Goal: Task Accomplishment & Management: Manage account settings

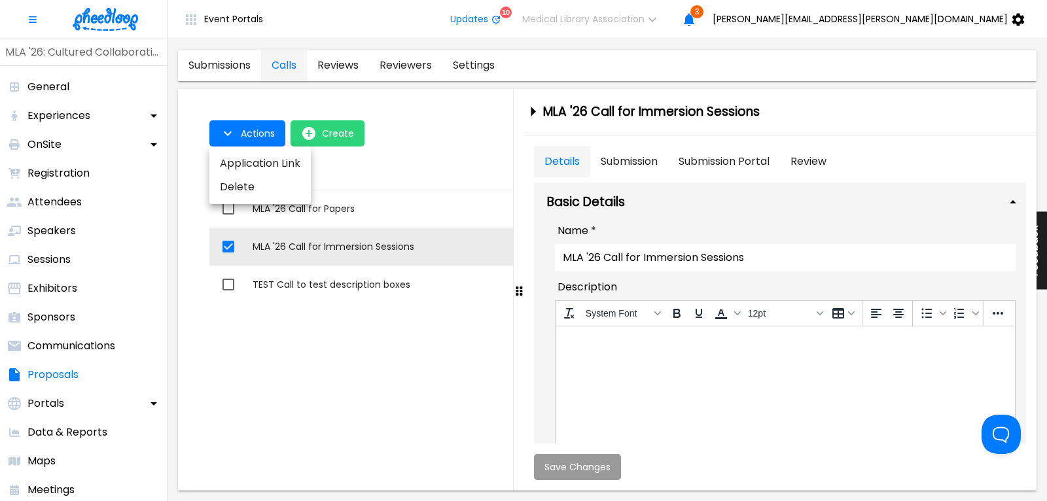
click at [344, 209] on div at bounding box center [523, 250] width 1047 height 501
click at [339, 208] on div "MLA '26 Call for Papers" at bounding box center [518, 208] width 530 height 13
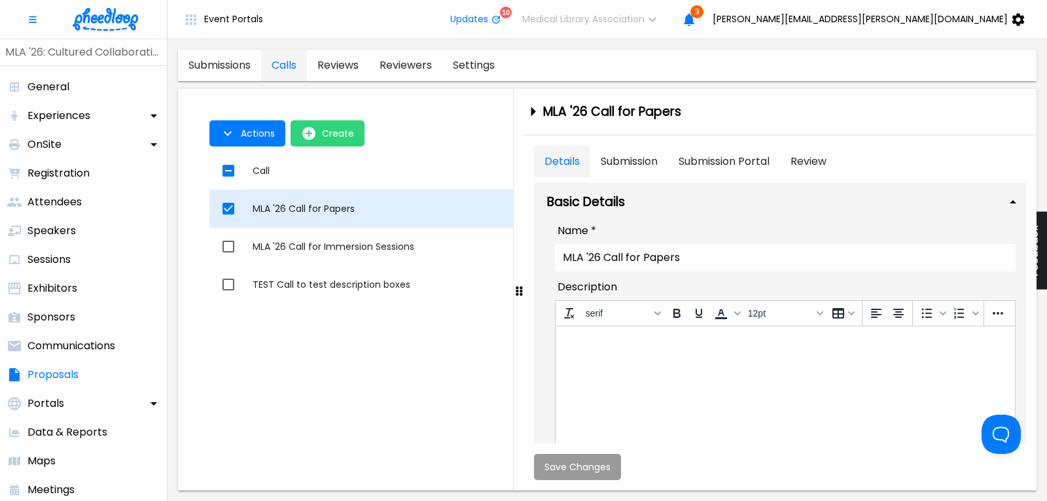
checkbox input "true"
checkbox input "false"
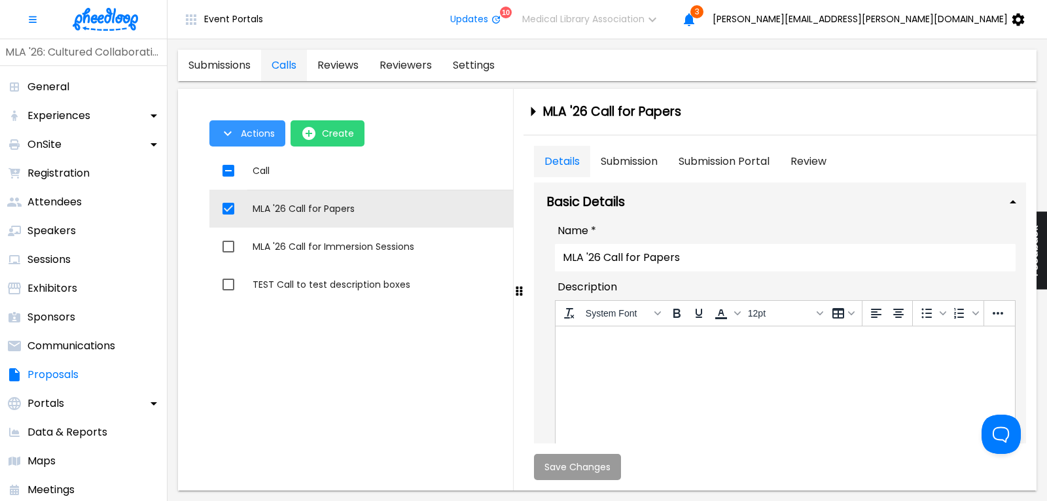
click at [250, 135] on span "Actions" at bounding box center [258, 133] width 34 height 10
click at [257, 162] on li "Application Link" at bounding box center [259, 164] width 101 height 24
click at [879, 362] on div at bounding box center [523, 250] width 1047 height 501
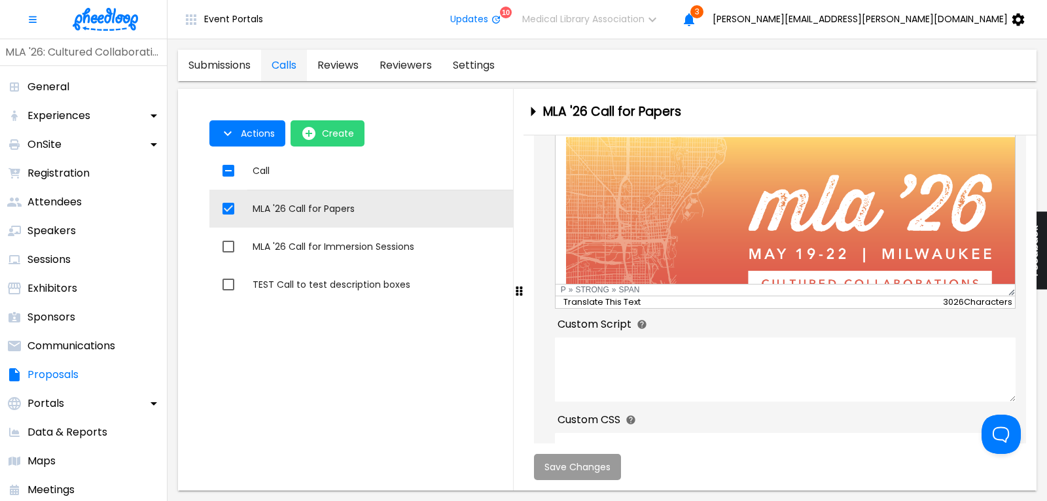
scroll to position [442, 0]
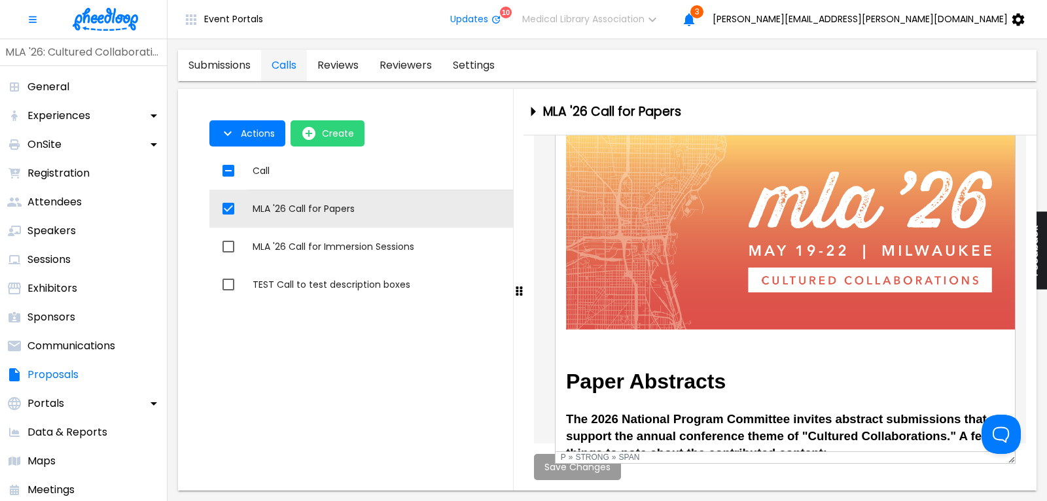
drag, startPoint x: 1013, startPoint y: 294, endPoint x: 1010, endPoint y: 488, distance: 193.8
click at [1010, 464] on div "System Font To open the popup, press Shift+Enter 24pt To open the popup, press …" at bounding box center [785, 280] width 461 height 367
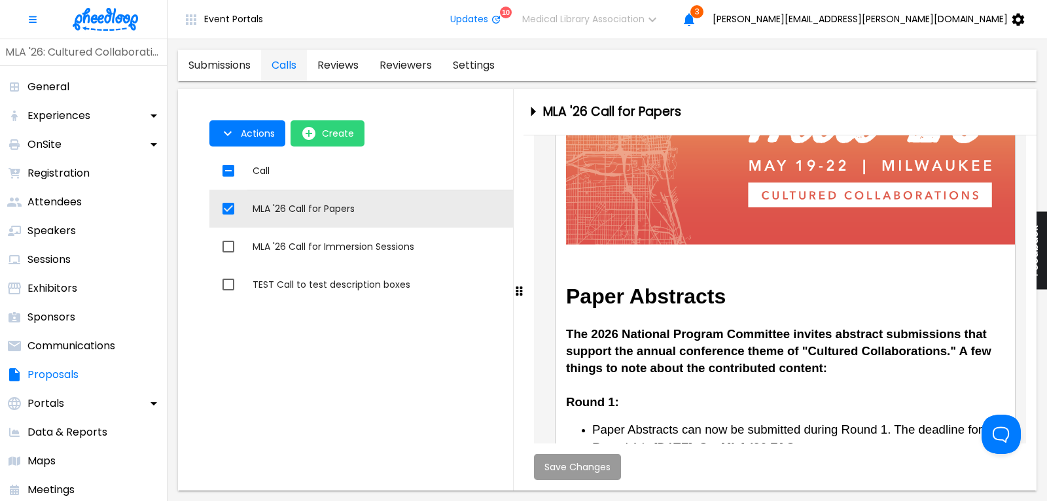
scroll to position [206, 0]
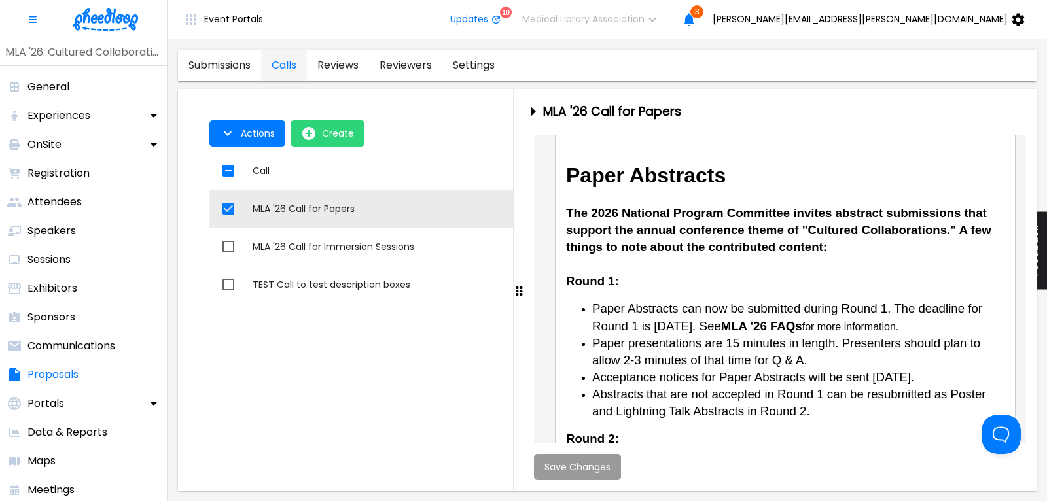
drag, startPoint x: 775, startPoint y: 322, endPoint x: 853, endPoint y: 321, distance: 78.5
click at [853, 321] on li "Paper Abstracts can now be submitted during Round 1. The deadline for Round 1 i…" at bounding box center [798, 317] width 412 height 34
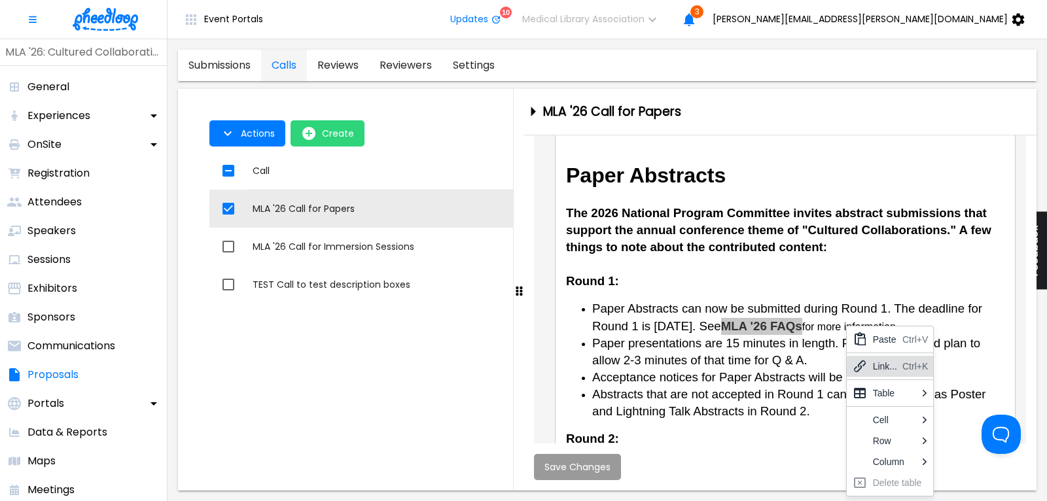
click at [874, 364] on div "Link..." at bounding box center [885, 367] width 24 height 16
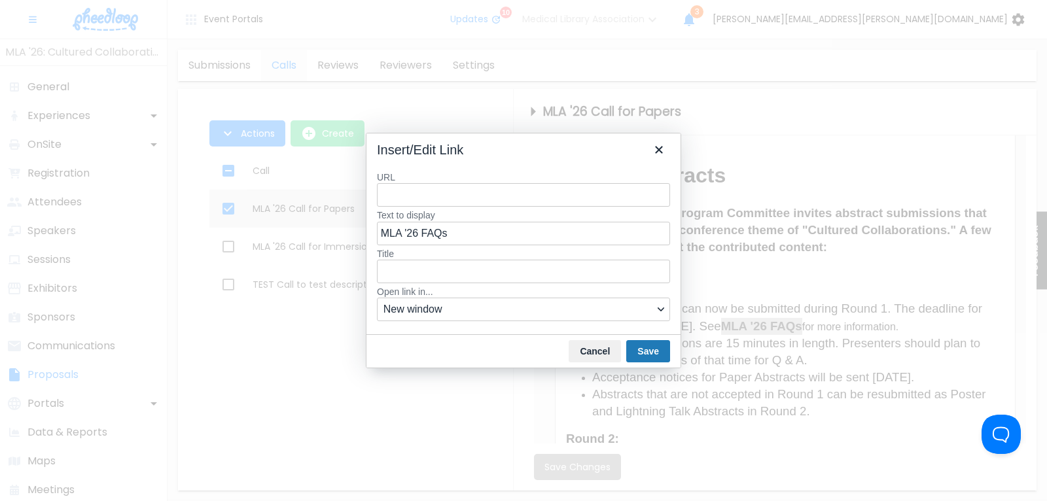
click at [412, 198] on input "URL" at bounding box center [523, 195] width 293 height 24
type input "[URL][DOMAIN_NAME]"
click at [658, 353] on button "Save" at bounding box center [648, 351] width 44 height 22
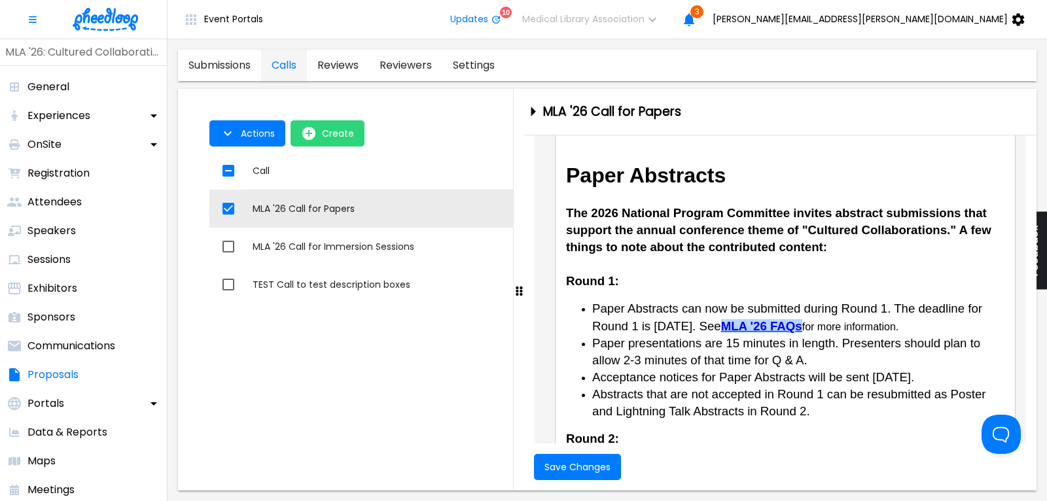
click at [791, 341] on span "Paper presentations are 15 minutes in length. Presenters should plan to allow 2…" at bounding box center [786, 351] width 388 height 31
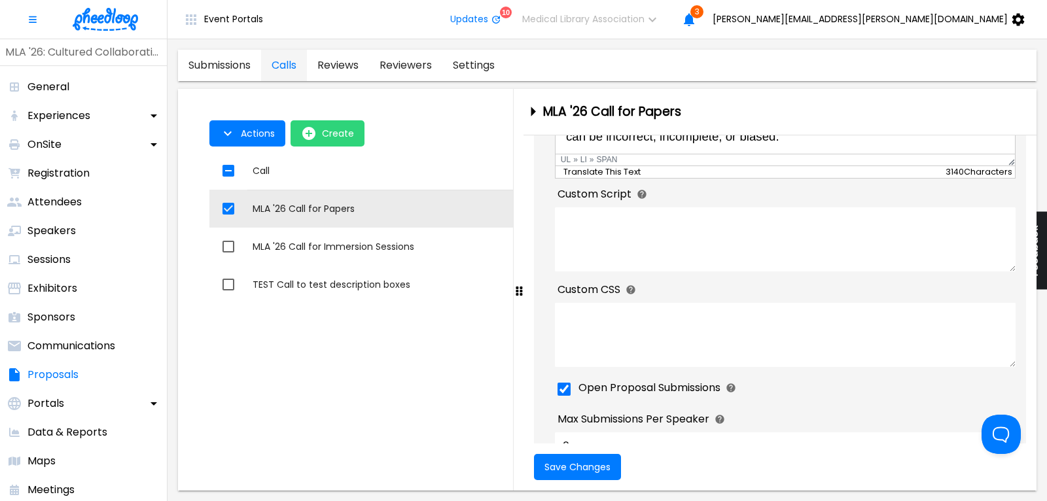
scroll to position [795, 0]
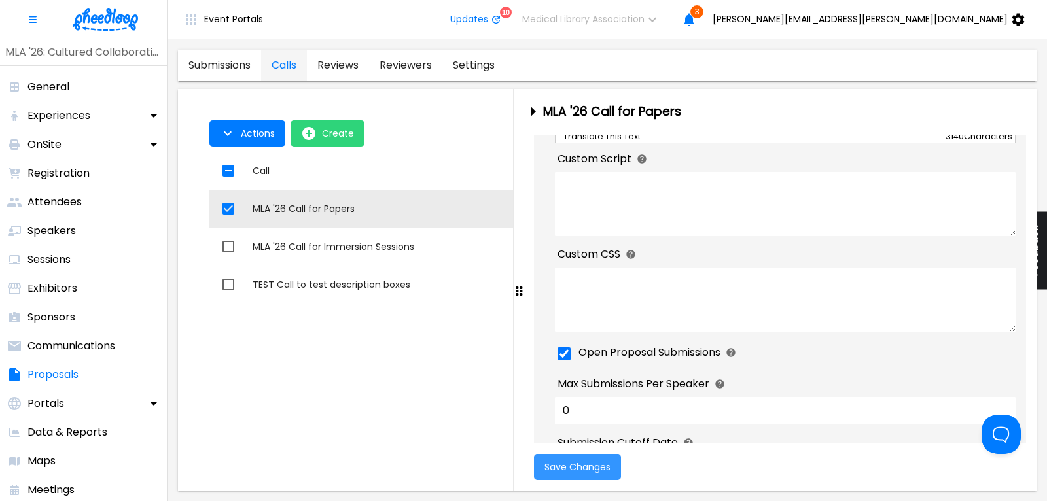
click at [571, 470] on span "Save Changes" at bounding box center [578, 467] width 66 height 10
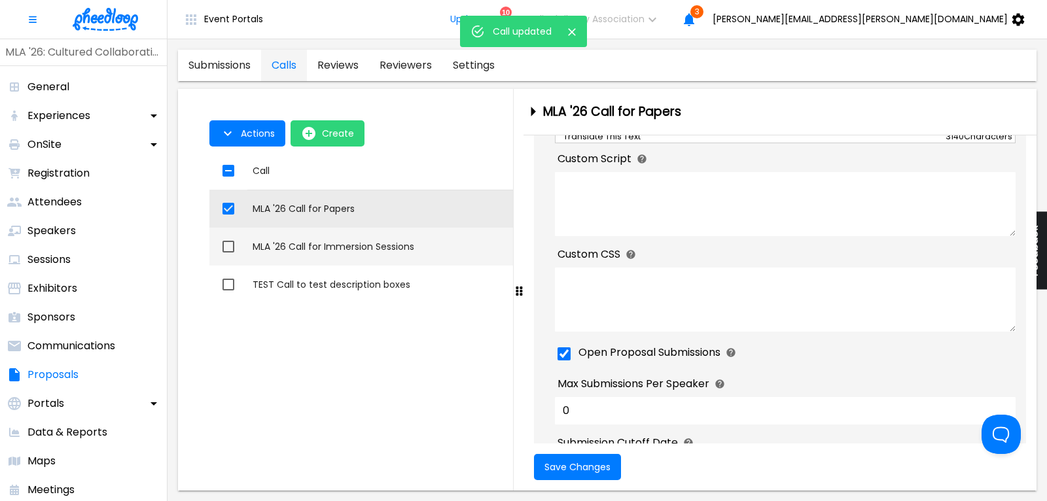
click at [319, 251] on div "MLA '26 Call for Immersion Sessions" at bounding box center [518, 246] width 530 height 13
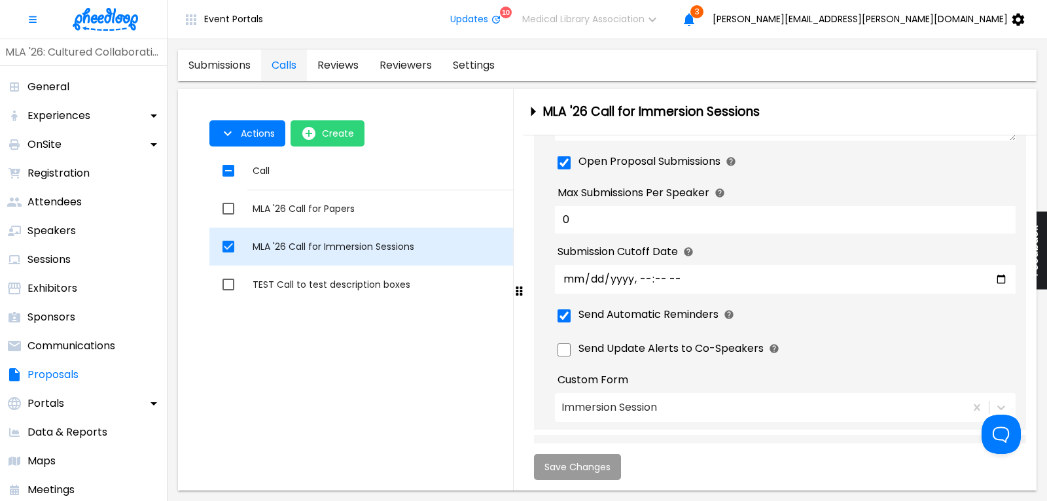
checkbox input "false"
checkbox input "true"
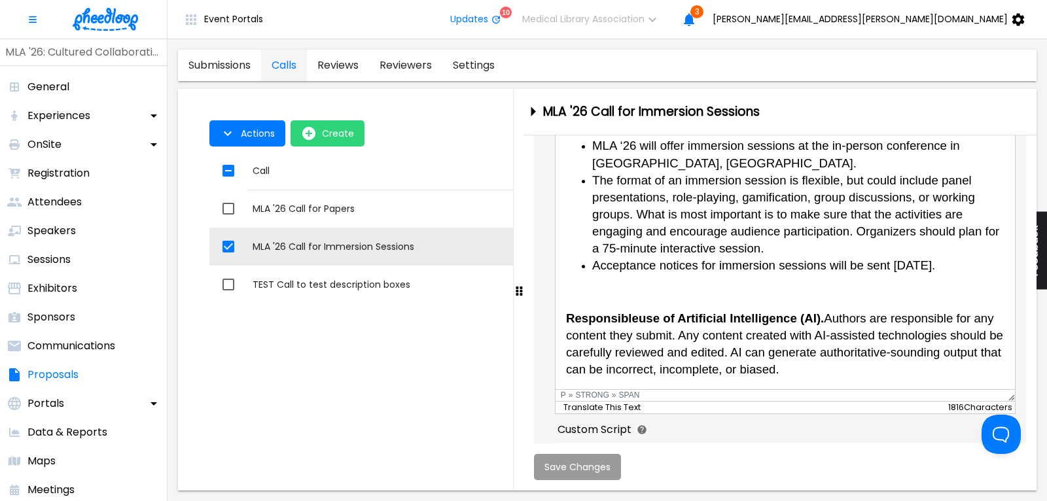
scroll to position [322, 0]
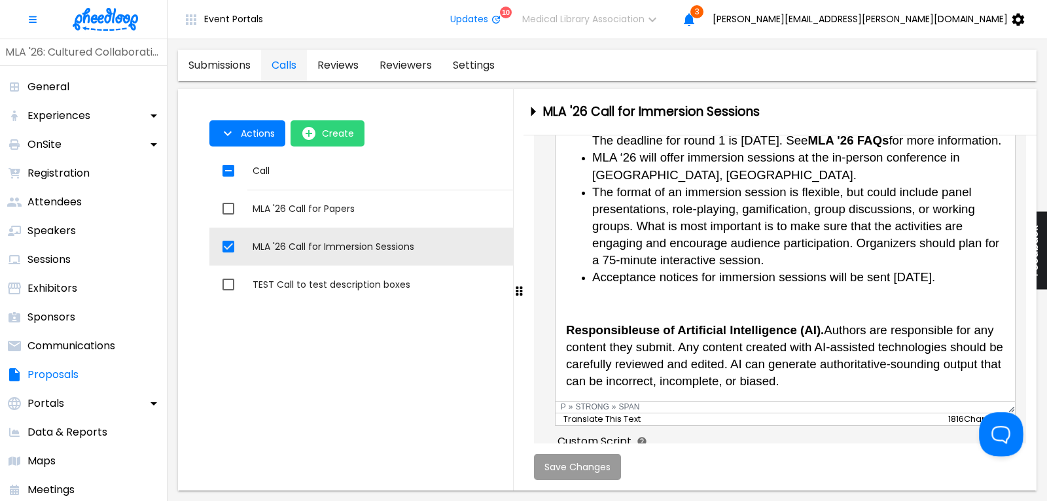
drag, startPoint x: 1994, startPoint y: 656, endPoint x: 996, endPoint y: 414, distance: 1026.6
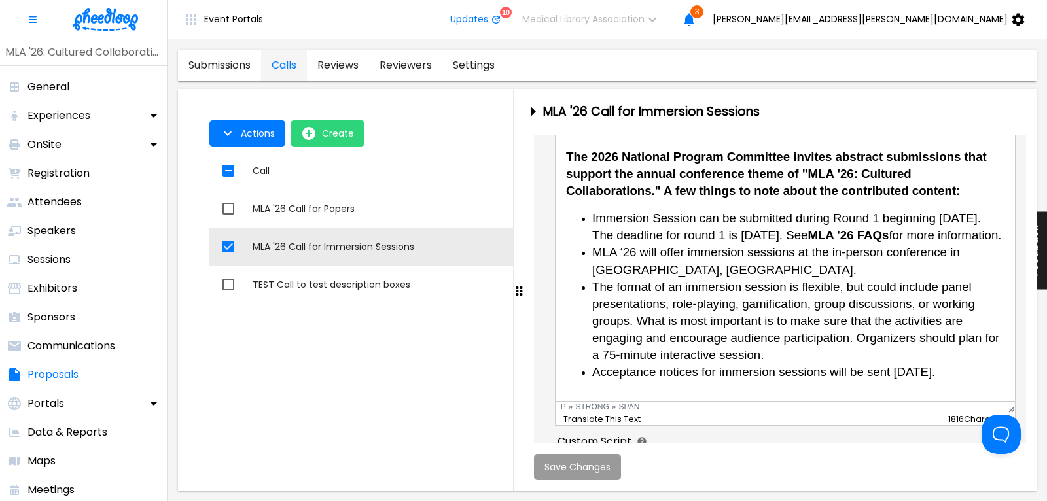
scroll to position [185, 0]
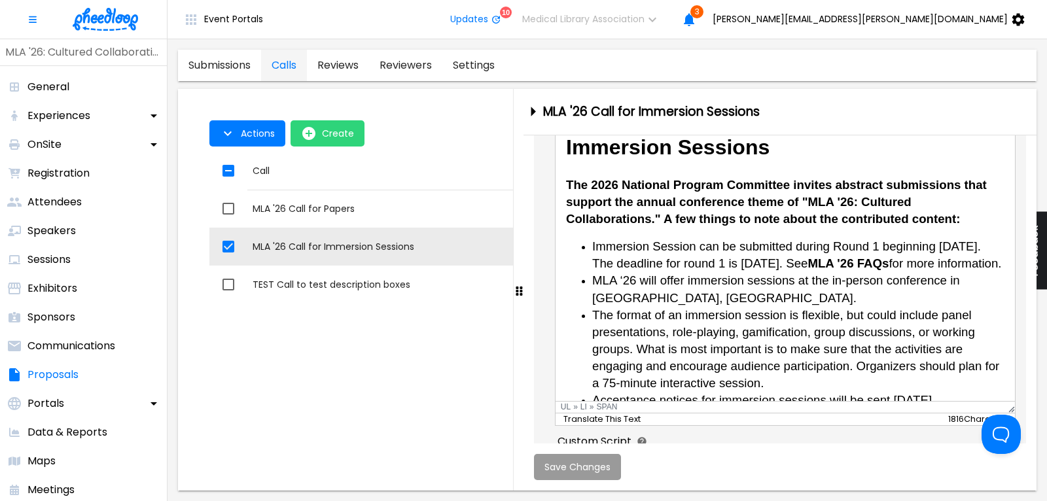
drag, startPoint x: 896, startPoint y: 261, endPoint x: 973, endPoint y: 259, distance: 77.3
click at [888, 259] on strong "MLA '26 FAQs" at bounding box center [847, 263] width 81 height 14
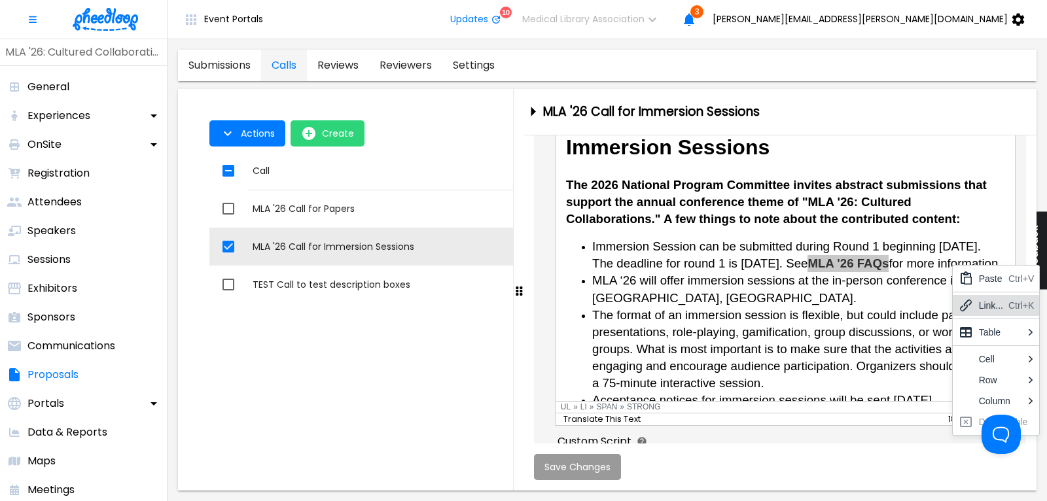
click at [973, 310] on icon at bounding box center [966, 306] width 16 height 16
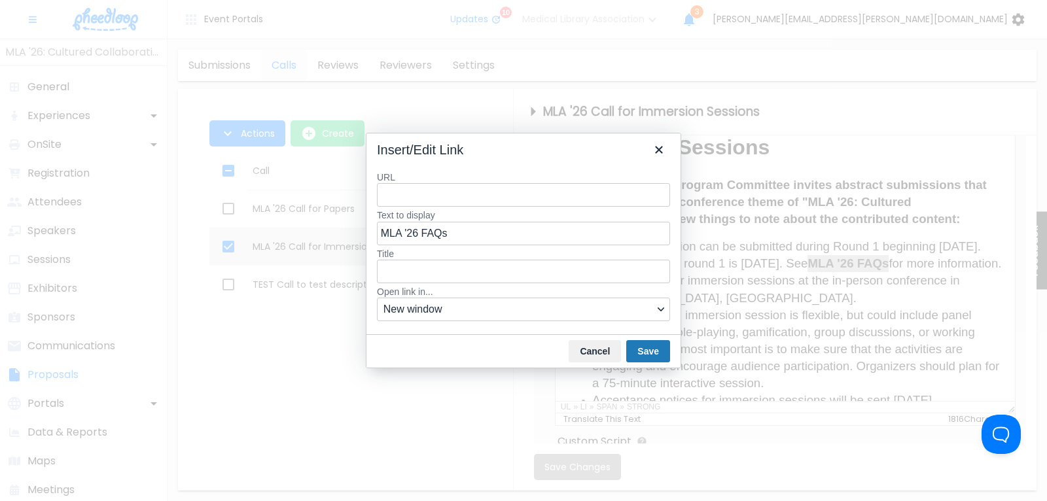
click at [401, 192] on input "URL" at bounding box center [523, 195] width 293 height 24
type input "[URL][DOMAIN_NAME]"
click at [652, 345] on button "Save" at bounding box center [648, 351] width 44 height 22
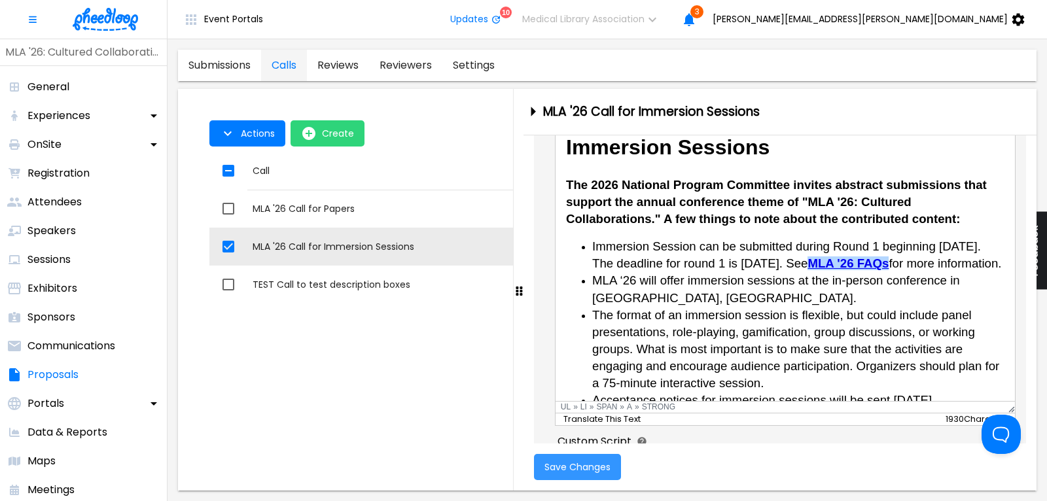
click at [582, 467] on span "Save Changes" at bounding box center [578, 467] width 66 height 10
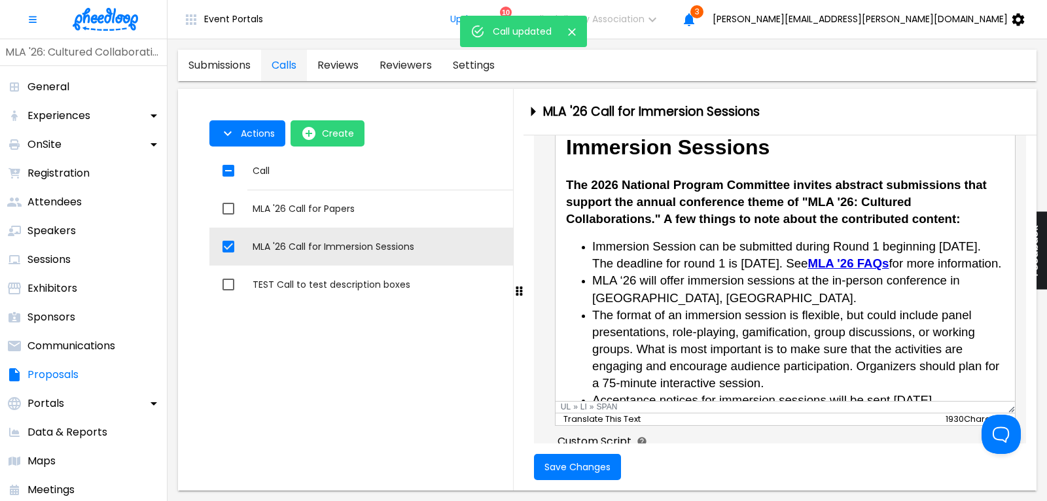
click at [836, 306] on li "MLA ‘26 will offer immersion sessions at the in-person conference in [GEOGRAPHI…" at bounding box center [798, 289] width 412 height 34
click at [239, 137] on button "Actions" at bounding box center [247, 133] width 76 height 26
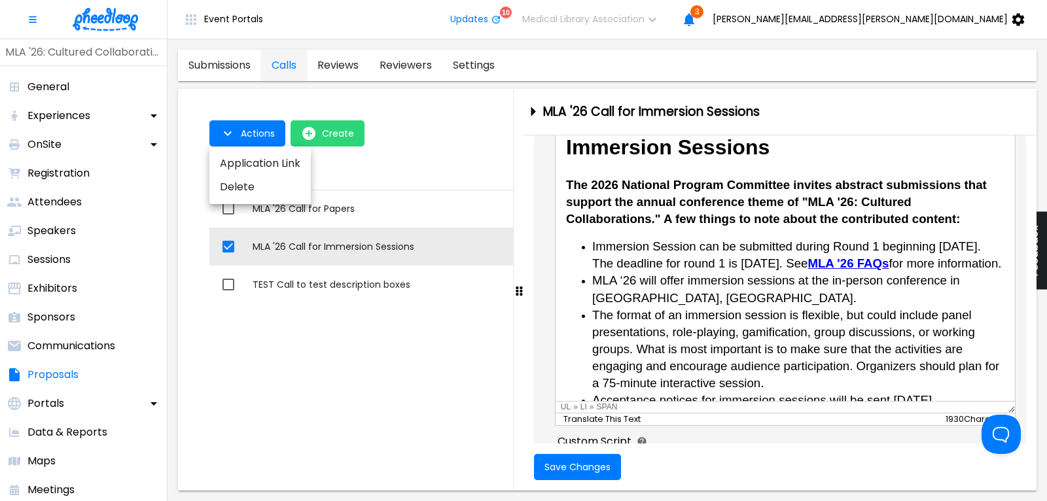
click at [245, 160] on li "Application Link" at bounding box center [259, 164] width 101 height 24
click at [324, 202] on div at bounding box center [523, 250] width 1047 height 501
click at [327, 207] on div "MLA '26 Call for Papers" at bounding box center [518, 208] width 530 height 13
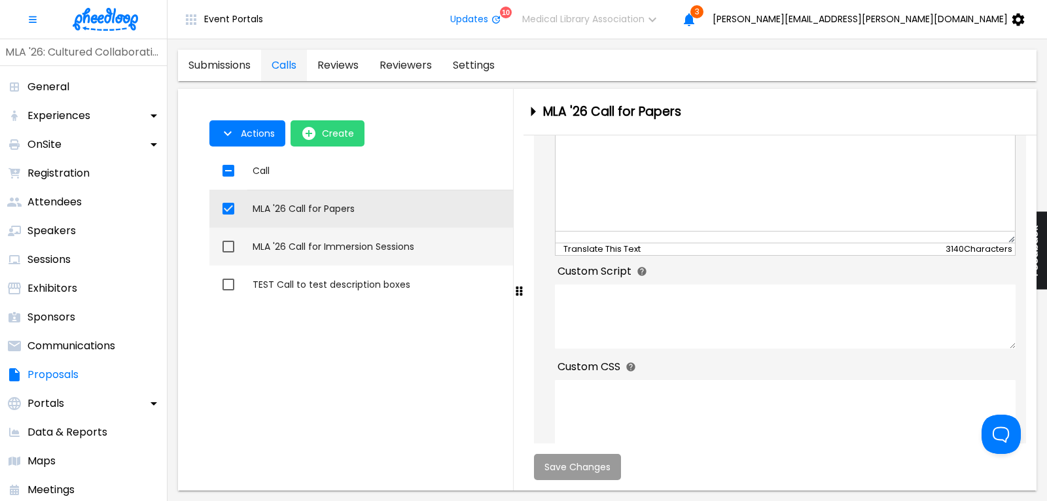
checkbox input "true"
checkbox input "false"
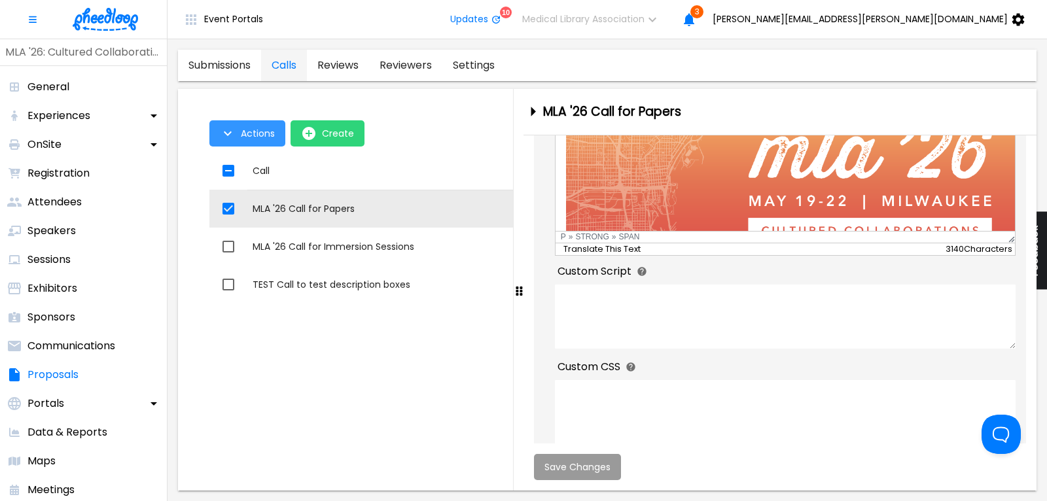
click at [251, 136] on span "Actions" at bounding box center [258, 133] width 34 height 10
click at [260, 162] on li "Application Link" at bounding box center [259, 164] width 101 height 24
click at [249, 366] on div at bounding box center [523, 250] width 1047 height 501
click at [530, 107] on icon "close-drawer" at bounding box center [533, 111] width 23 height 23
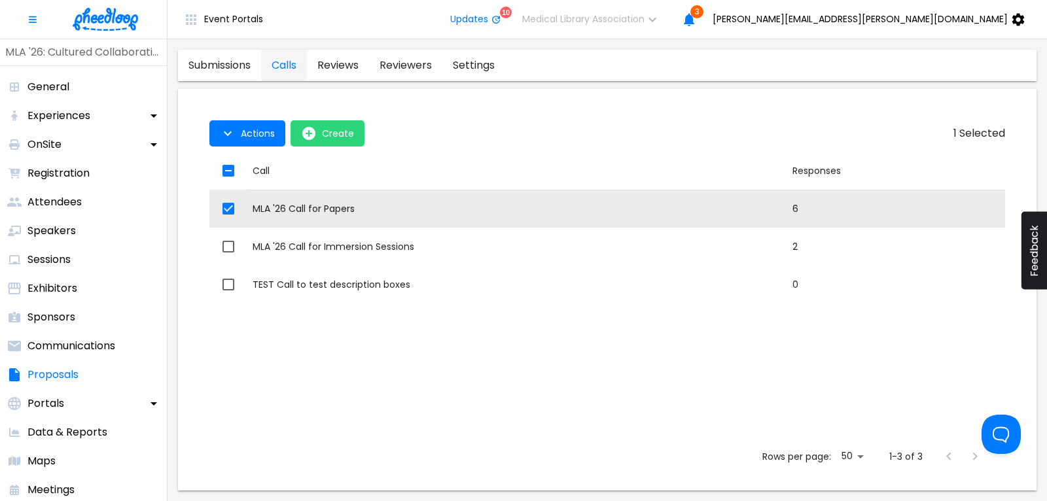
click at [229, 168] on input "checkbox" at bounding box center [228, 170] width 27 height 27
checkbox input "false"
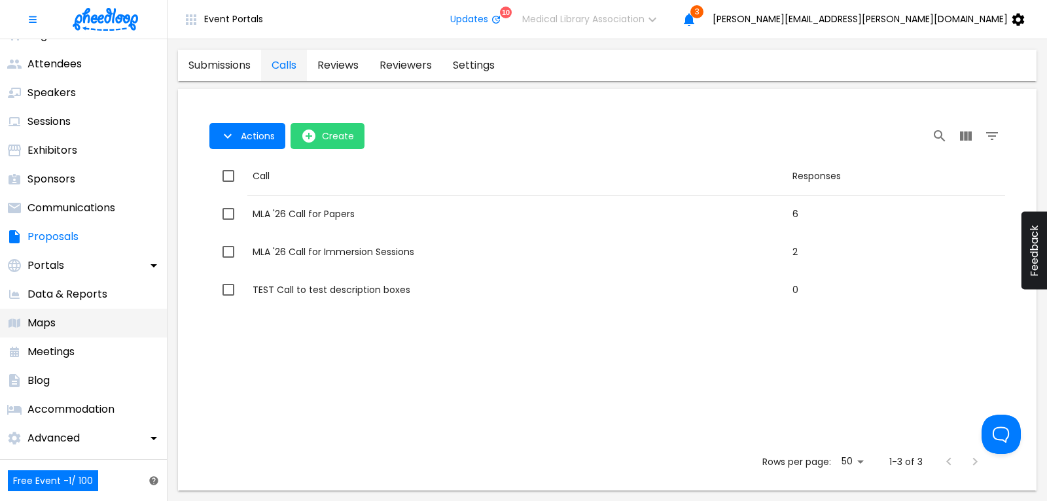
scroll to position [177, 0]
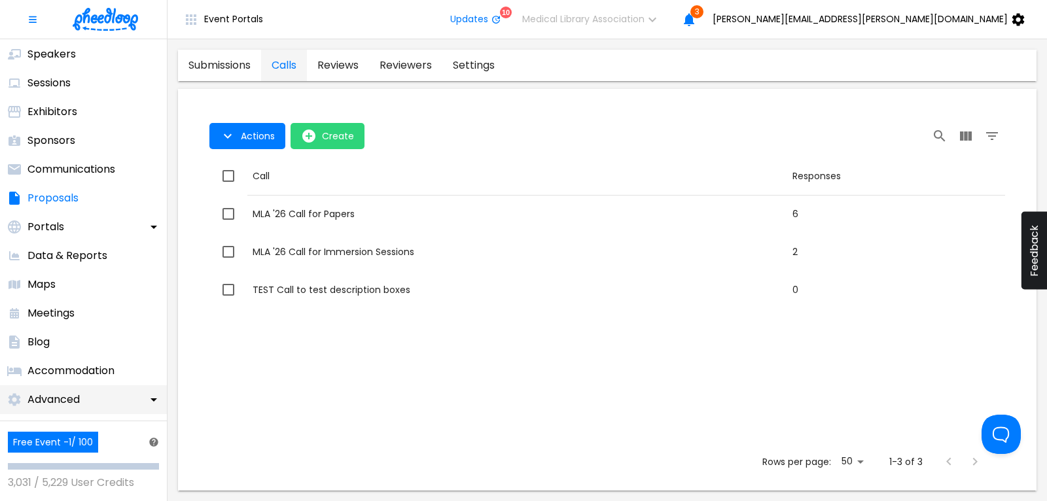
click at [67, 399] on p "Advanced" at bounding box center [53, 400] width 52 height 16
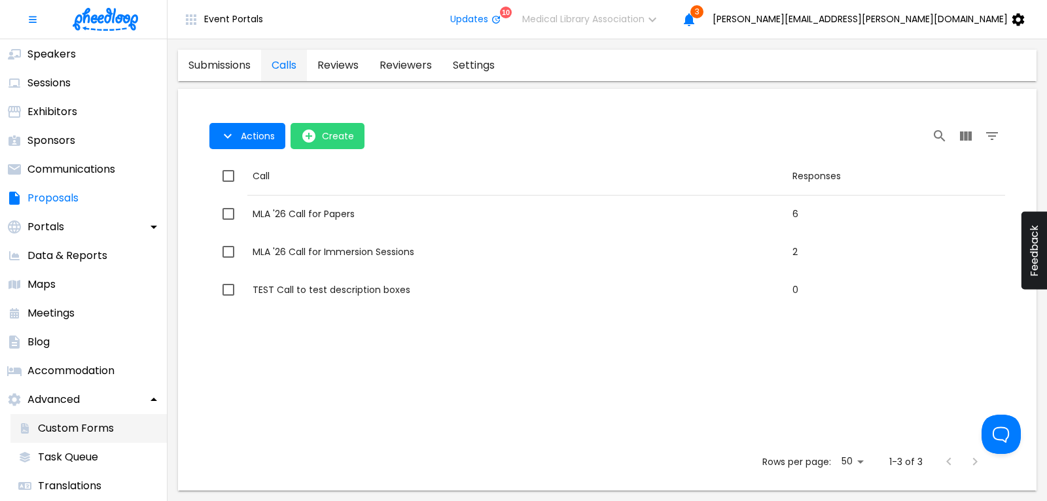
click at [100, 428] on p "Custom Forms" at bounding box center [76, 429] width 76 height 16
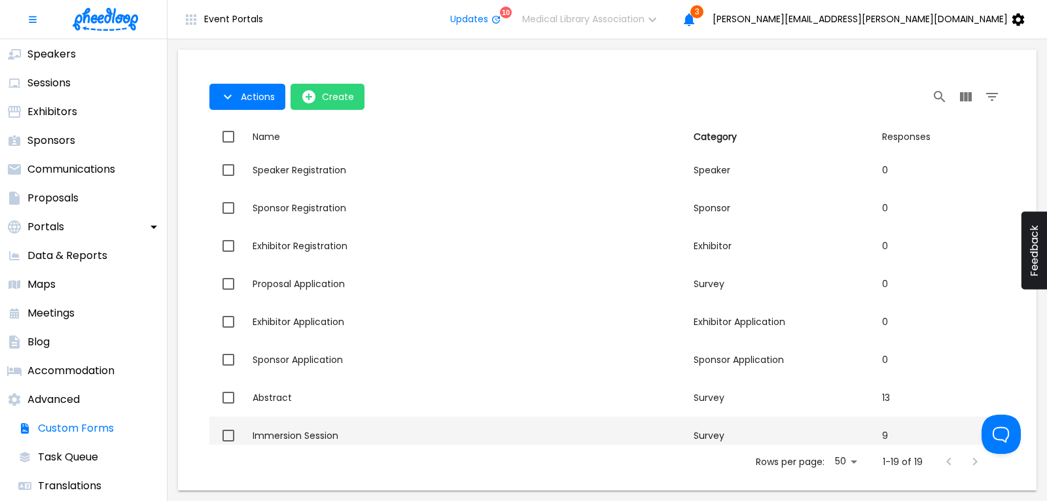
scroll to position [88, 0]
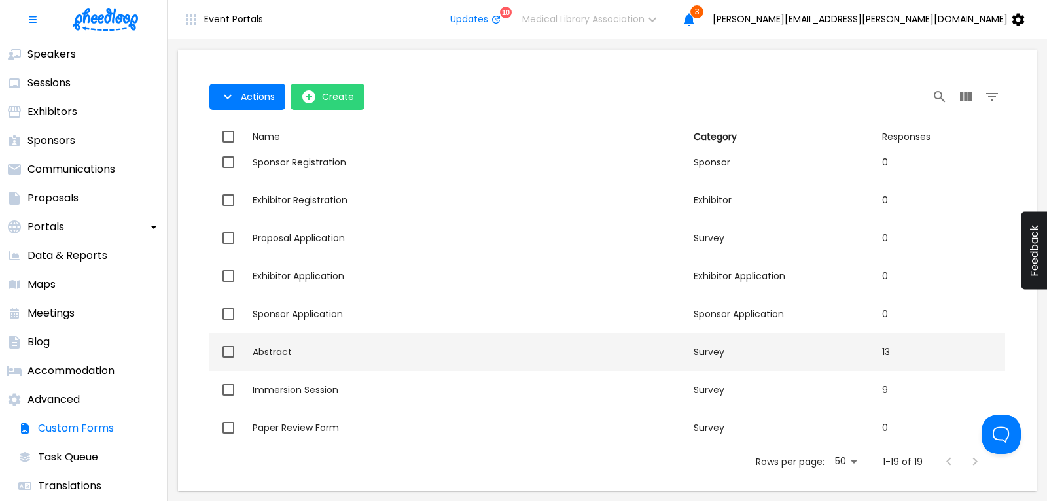
click at [279, 348] on div "Abstract" at bounding box center [468, 352] width 431 height 13
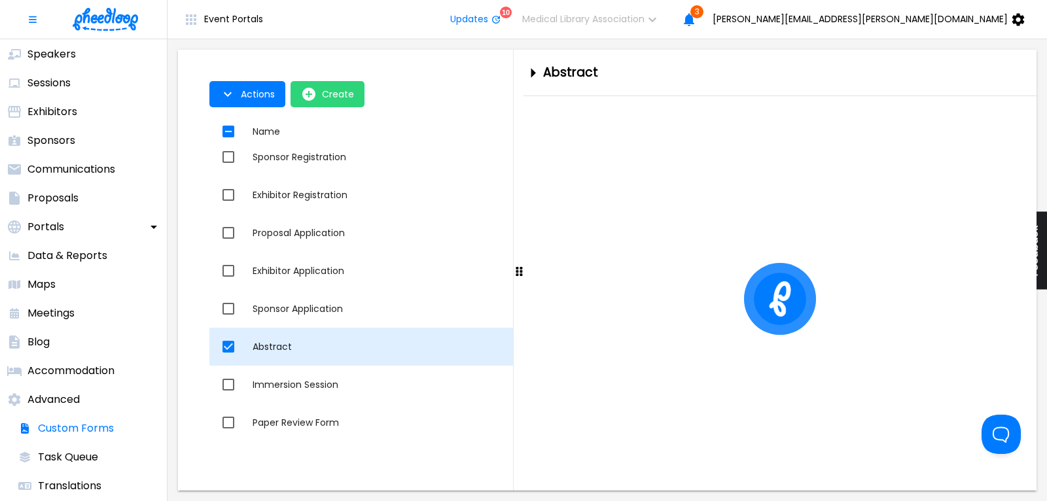
checkbox input "true"
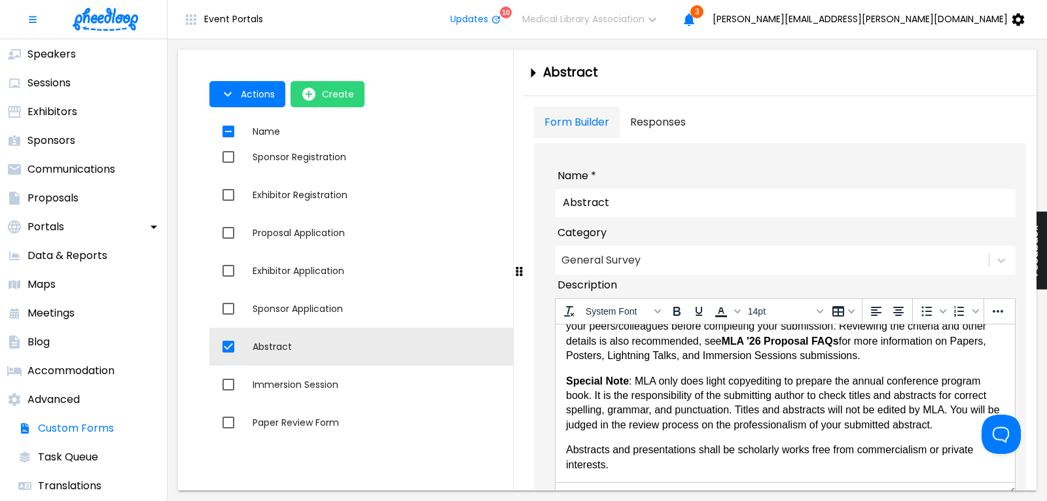
scroll to position [62, 0]
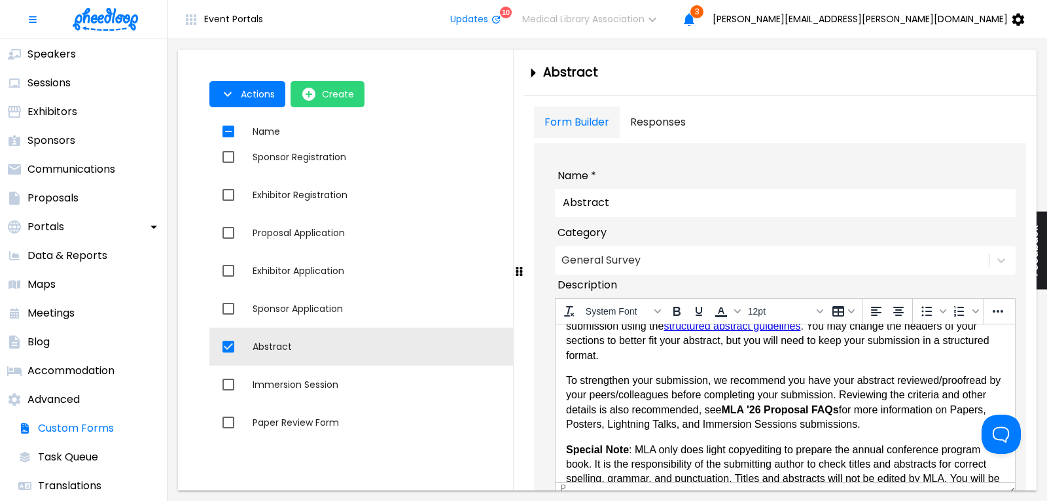
drag, startPoint x: 721, startPoint y: 410, endPoint x: 834, endPoint y: 411, distance: 112.6
click at [834, 411] on strong "MLA '26 Proposal FAQs" at bounding box center [779, 409] width 117 height 11
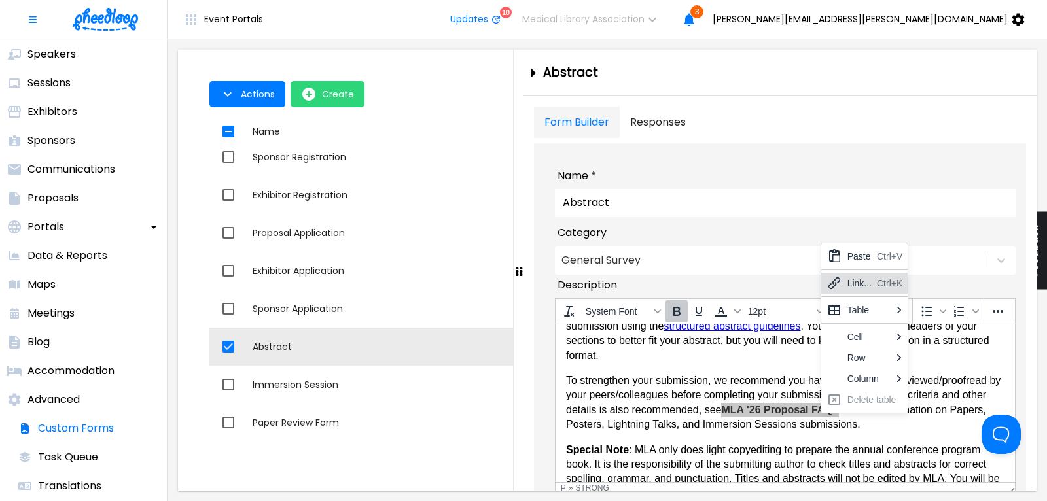
click at [839, 278] on icon at bounding box center [835, 284] width 16 height 16
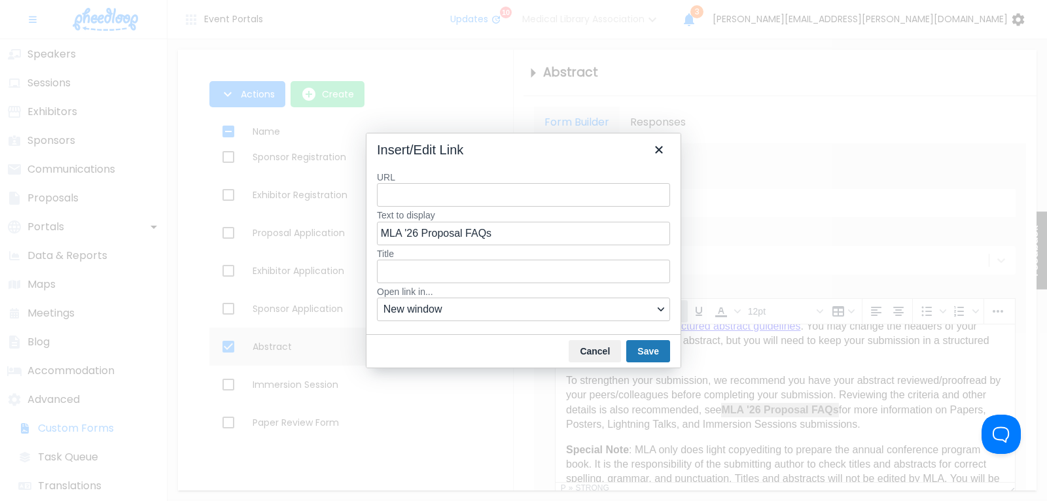
click at [422, 189] on input "URL" at bounding box center [523, 195] width 293 height 24
type input "[URL][DOMAIN_NAME]"
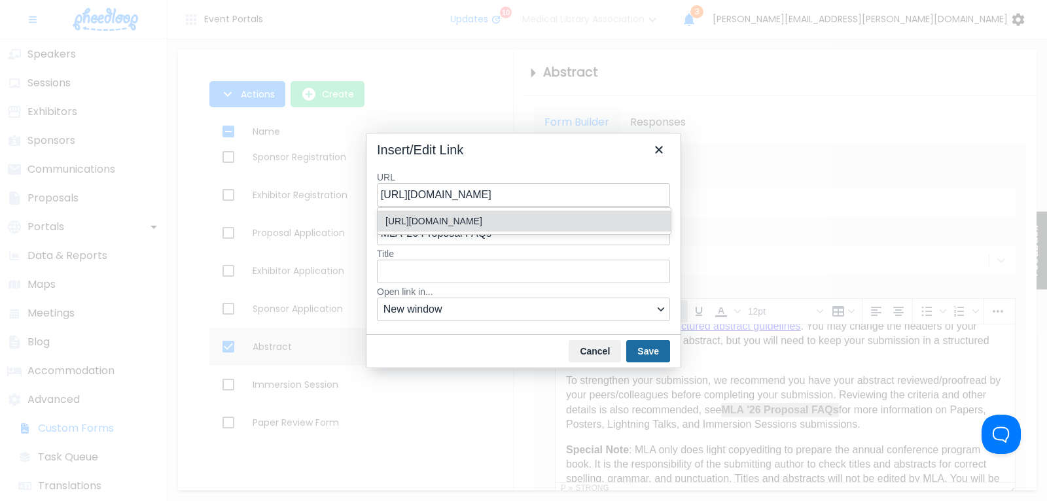
click at [643, 349] on button "Save" at bounding box center [648, 351] width 44 height 22
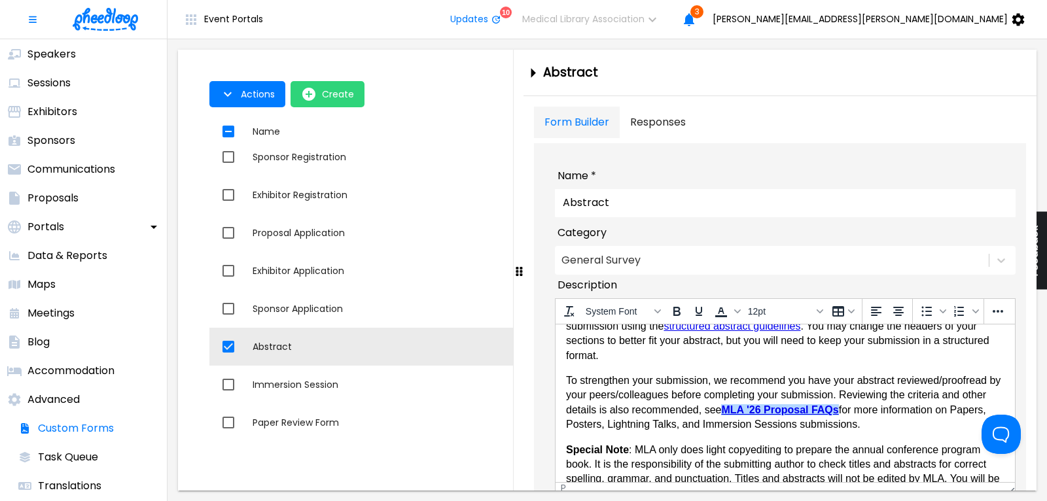
click at [699, 392] on p "To strengthen your submission, we recommend you have your abstract reviewed/pro…" at bounding box center [785, 402] width 439 height 59
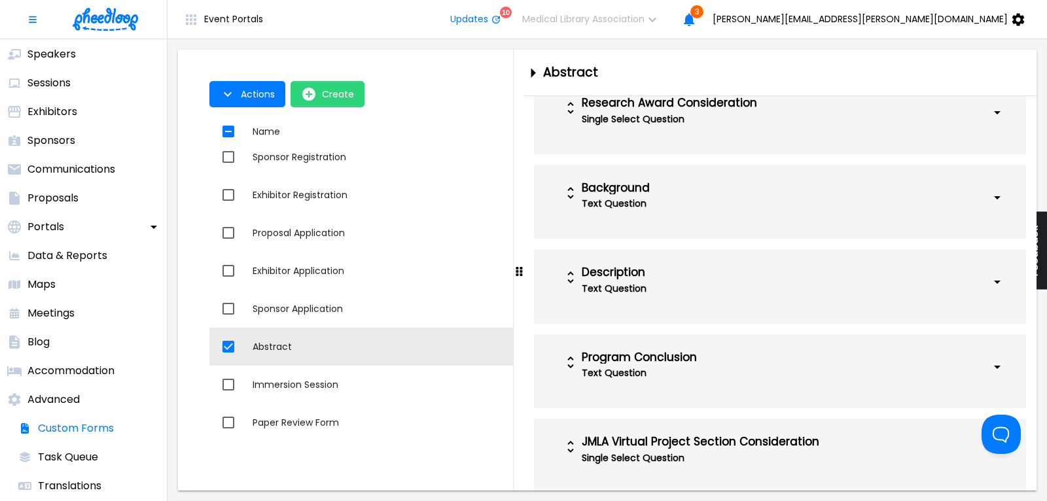
scroll to position [1316, 0]
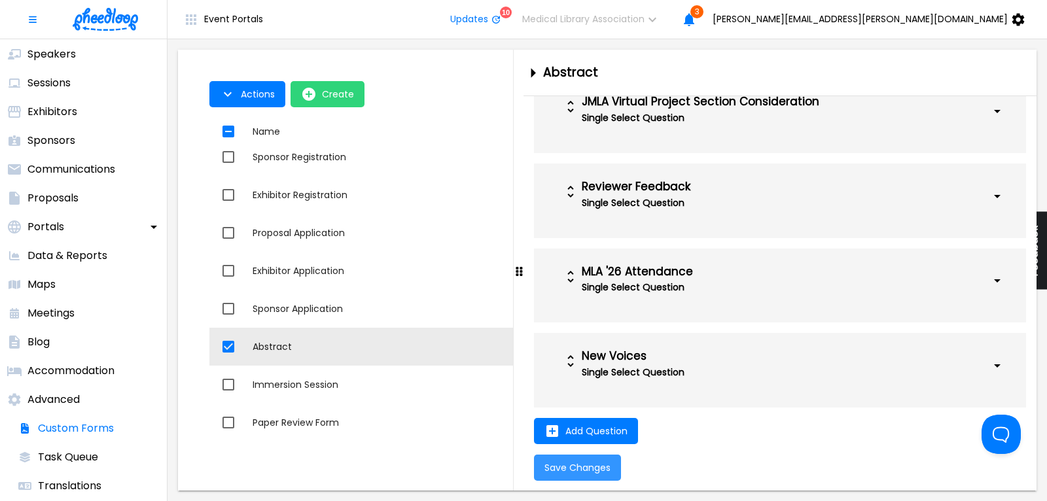
click at [592, 460] on button "Save Changes" at bounding box center [577, 468] width 87 height 26
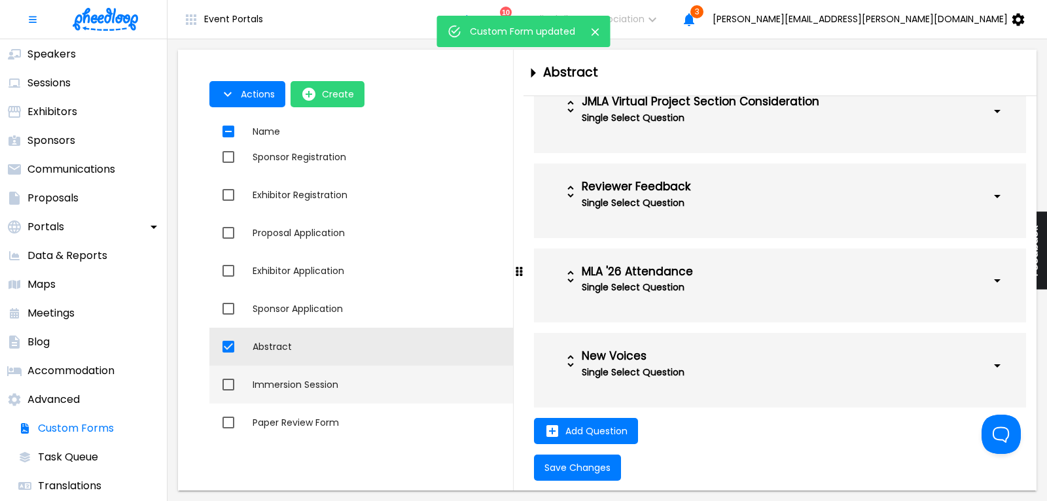
click at [315, 378] on div "Immersion Session" at bounding box center [468, 384] width 431 height 13
checkbox input "false"
checkbox input "true"
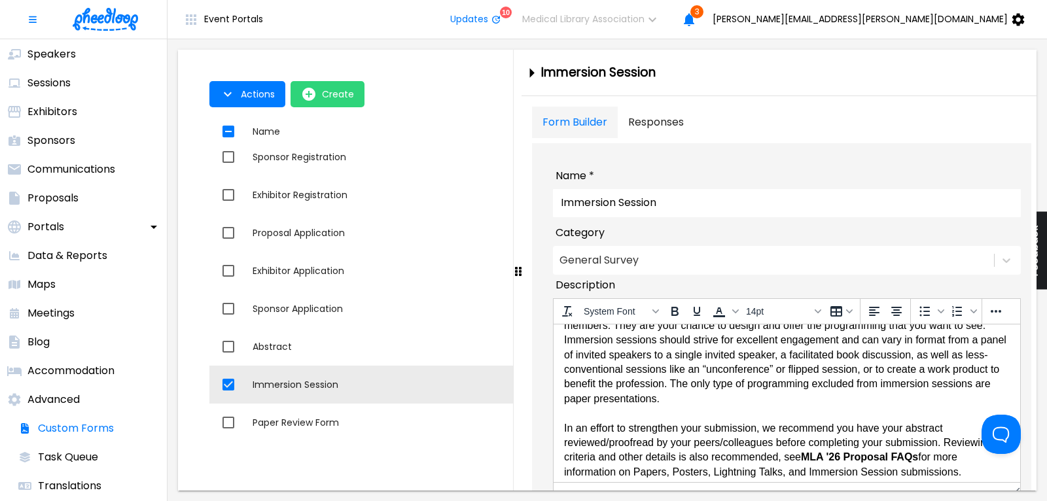
scroll to position [71, 0]
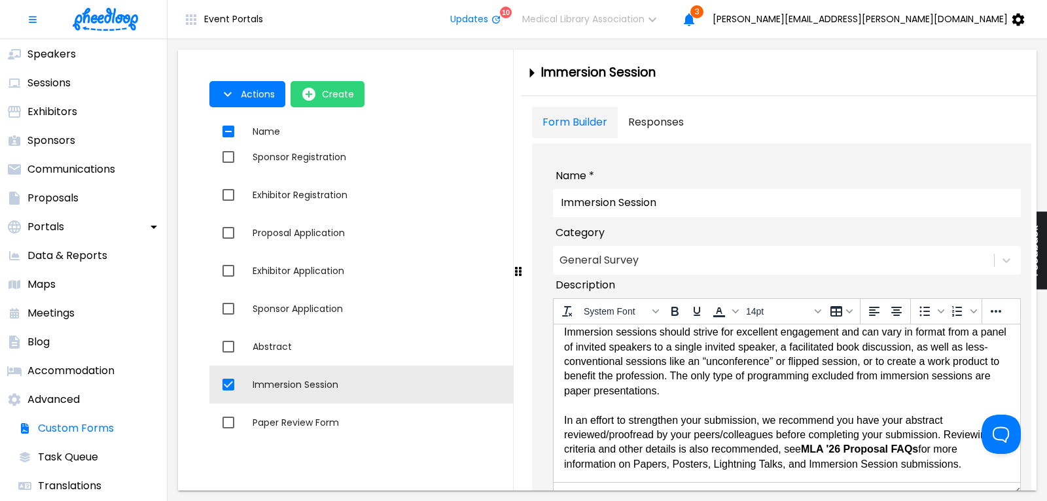
drag, startPoint x: 770, startPoint y: 446, endPoint x: 883, endPoint y: 447, distance: 113.2
click at [883, 447] on body "Important Information to Review Before Submitting Immersion sessions are meant …" at bounding box center [787, 367] width 446 height 207
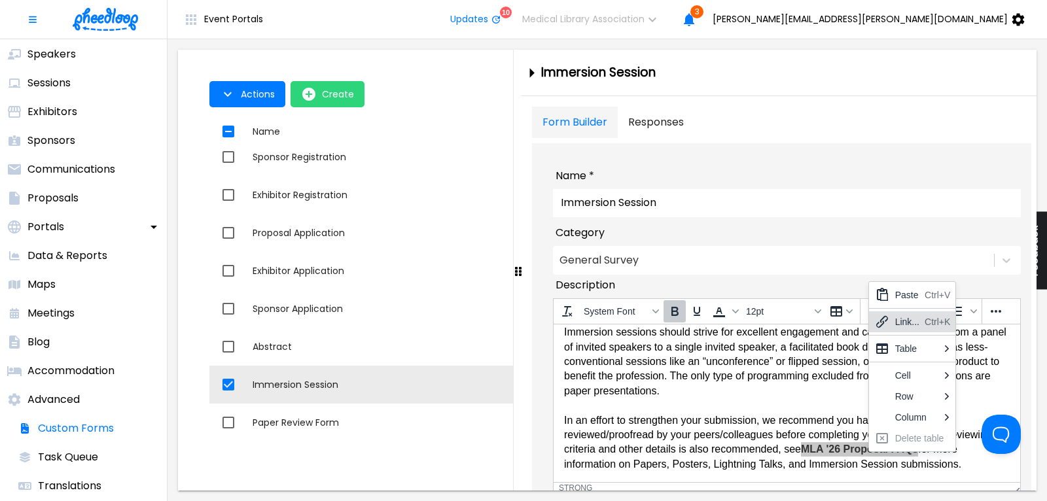
click at [891, 320] on div "Link... Ctrl+K" at bounding box center [912, 322] width 87 height 21
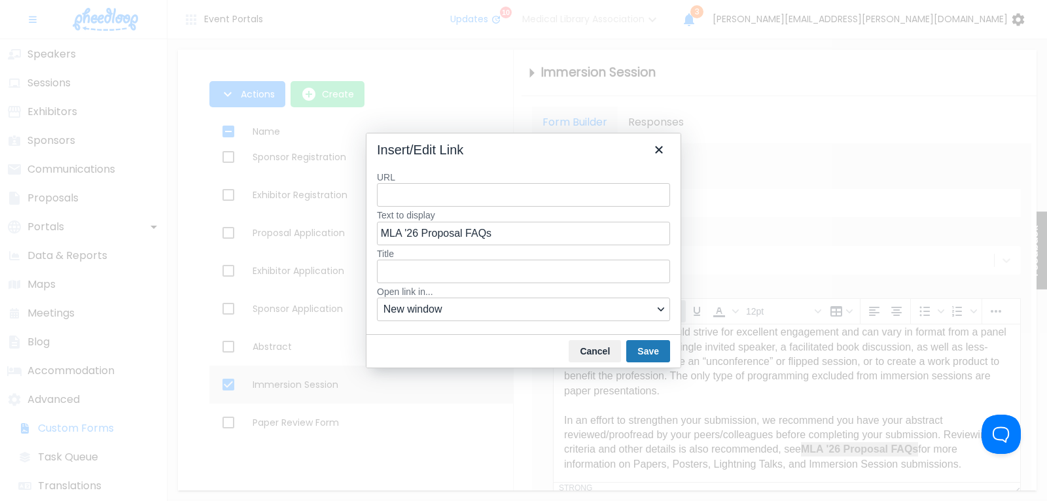
click at [404, 196] on input "URL" at bounding box center [523, 195] width 293 height 24
type input "[URL][DOMAIN_NAME]"
click at [645, 352] on button "Save" at bounding box center [648, 351] width 44 height 22
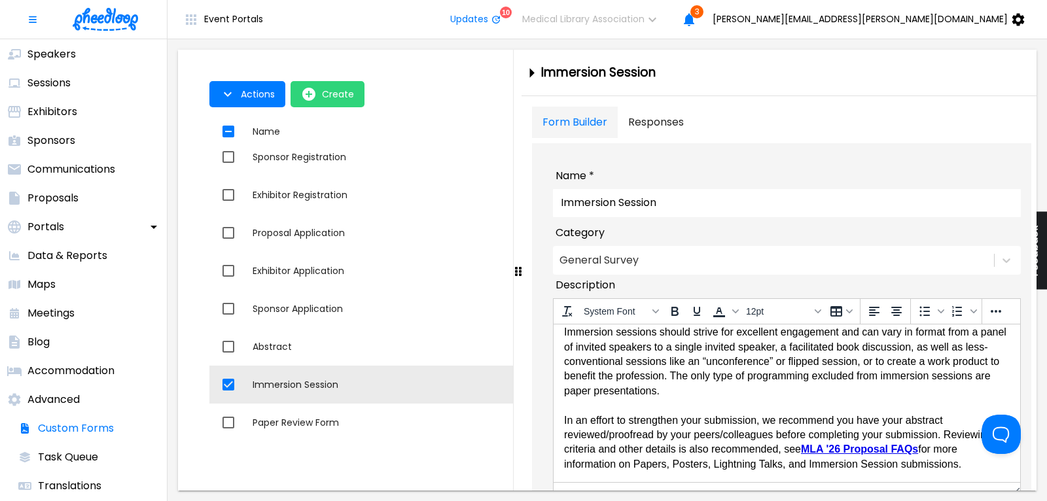
click at [696, 410] on body "Important Information to Review Before Submitting Immersion sessions are meant …" at bounding box center [787, 367] width 446 height 207
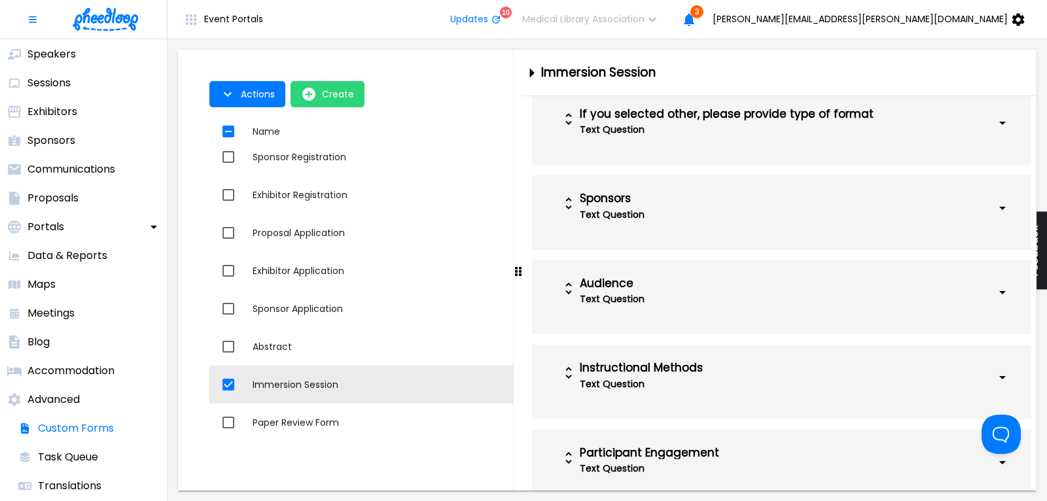
scroll to position [892, 0]
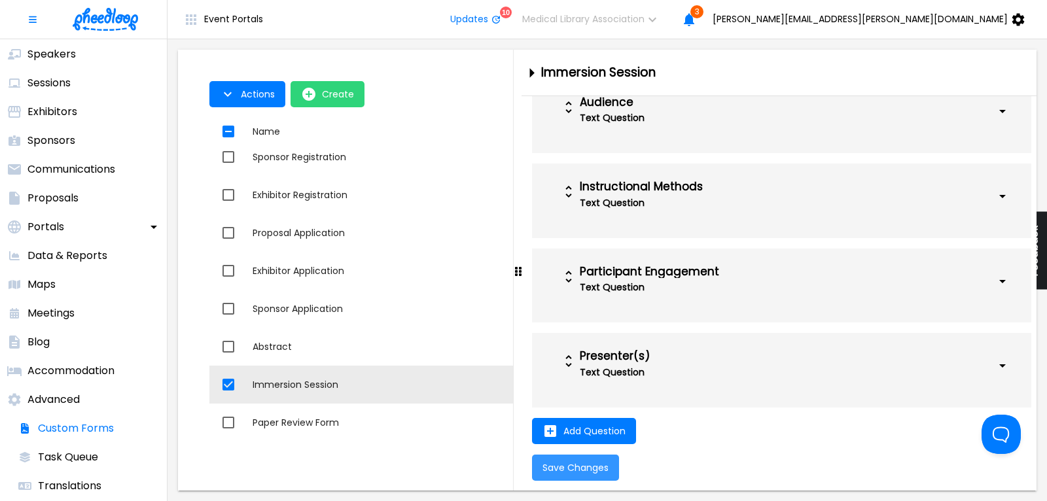
click at [587, 465] on span "Save Changes" at bounding box center [576, 468] width 66 height 10
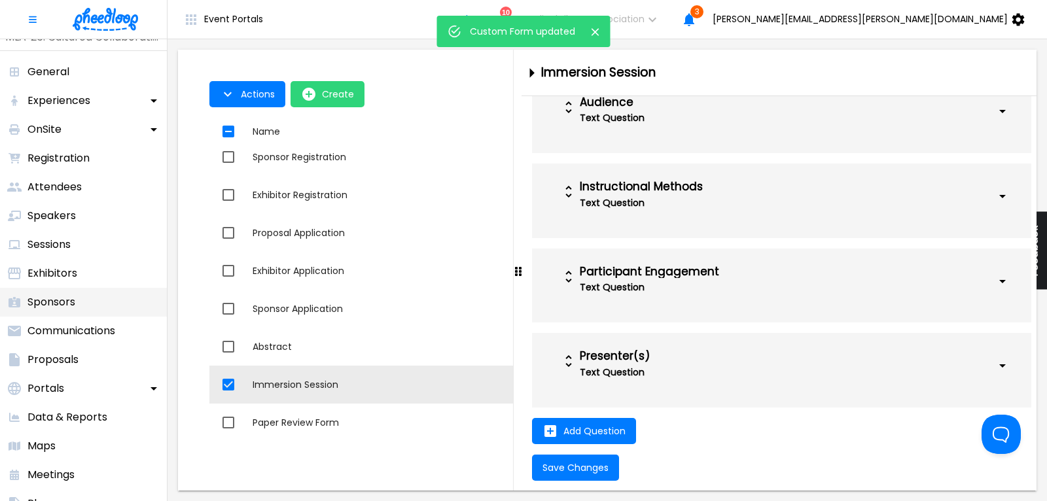
scroll to position [0, 0]
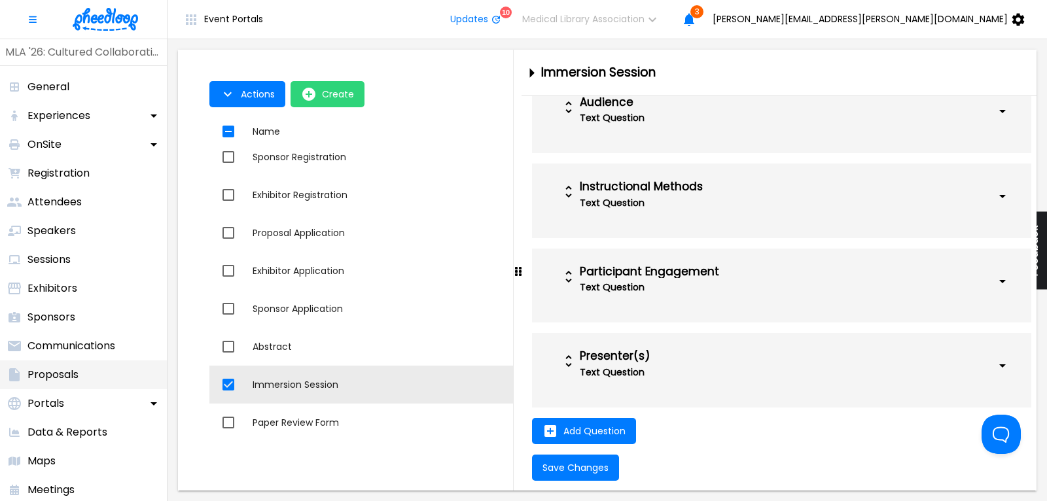
click at [61, 375] on p "Proposals" at bounding box center [52, 375] width 51 height 16
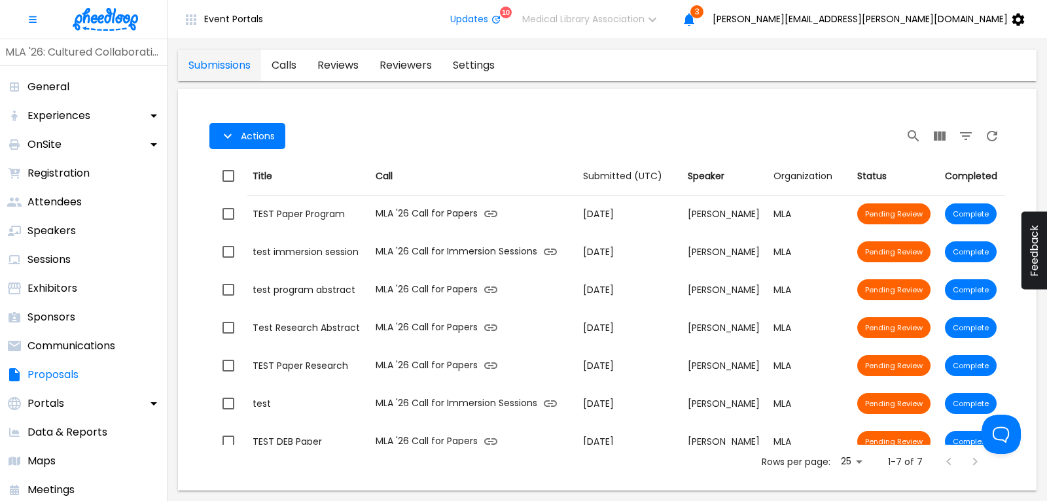
click at [280, 64] on link "calls" at bounding box center [284, 65] width 46 height 31
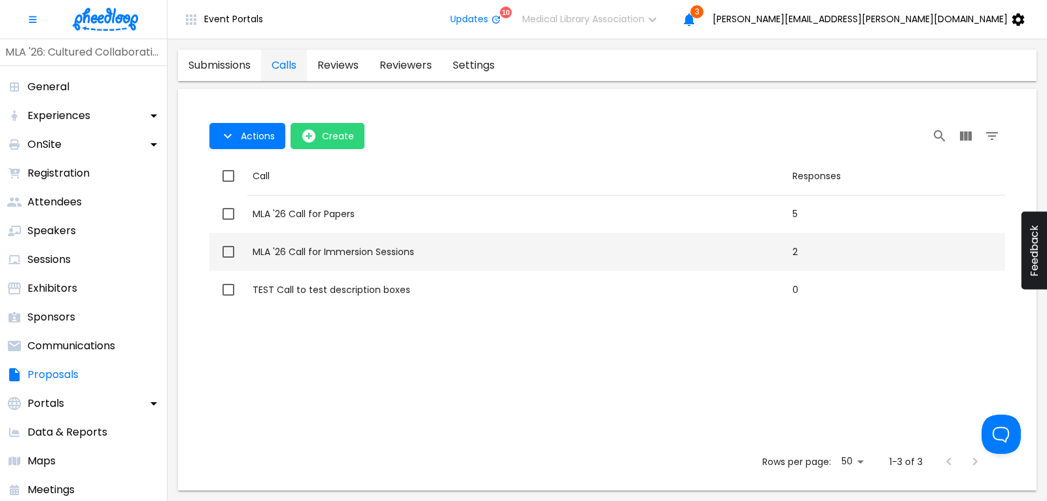
click at [329, 252] on div "MLA '26 Call for Immersion Sessions" at bounding box center [518, 251] width 530 height 13
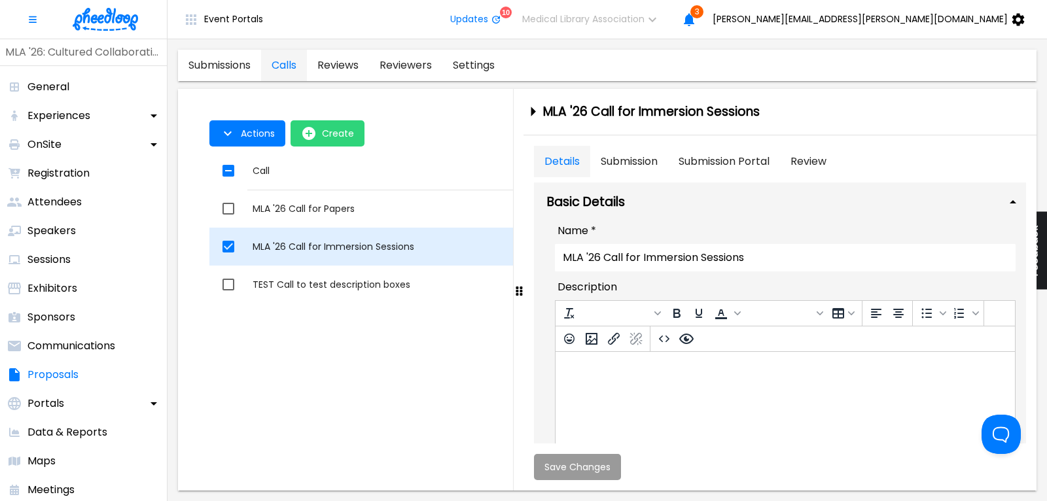
checkbox input "true"
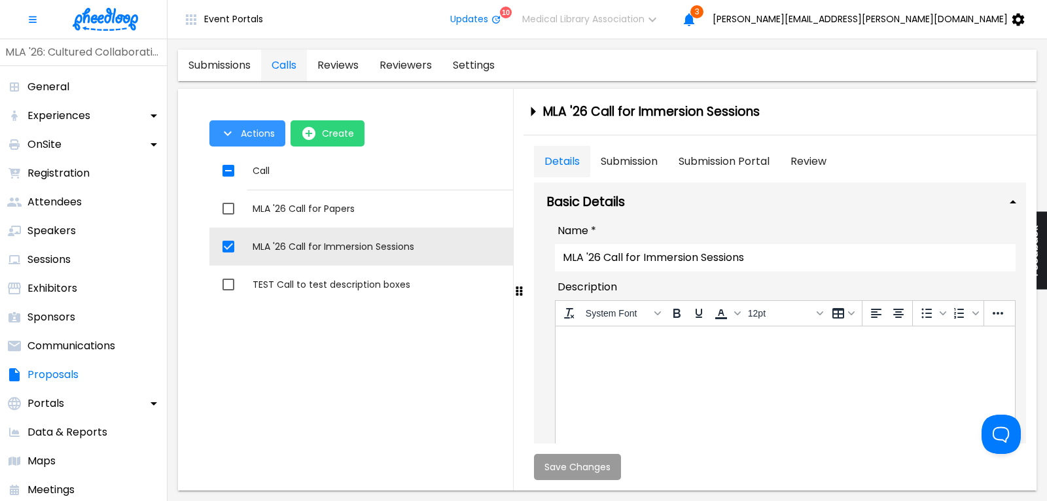
click at [251, 129] on span "Actions" at bounding box center [258, 133] width 34 height 10
click at [255, 159] on li "Application Link" at bounding box center [259, 164] width 101 height 24
